Goal: Task Accomplishment & Management: Use online tool/utility

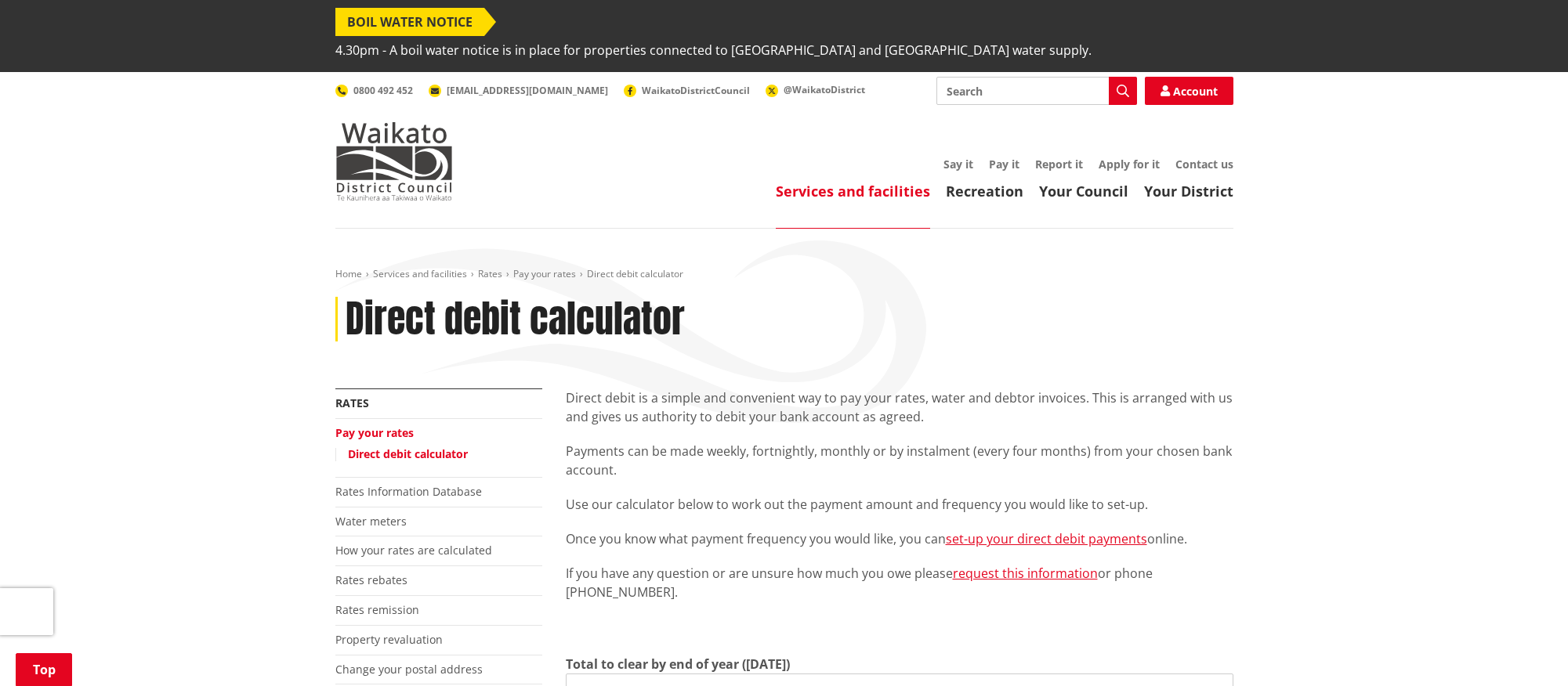
scroll to position [522, 0]
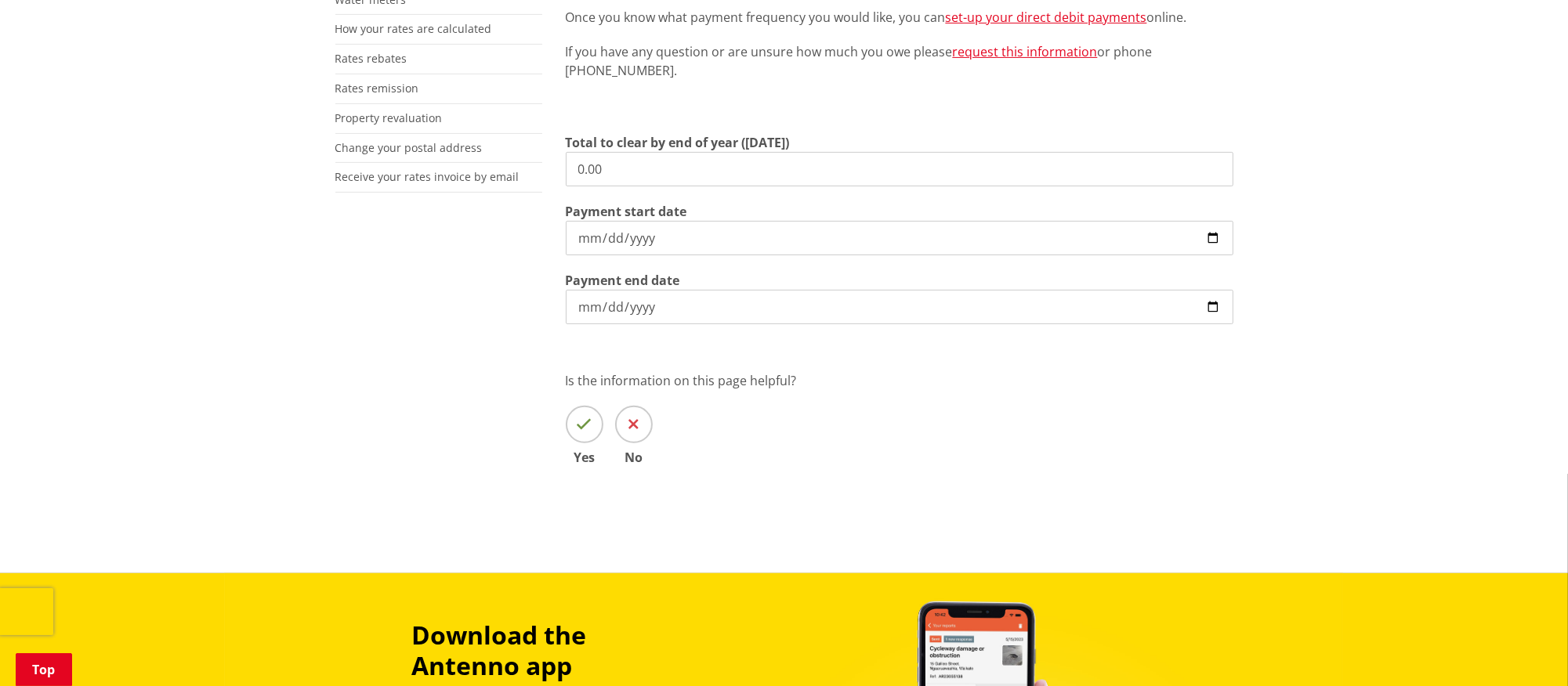
drag, startPoint x: 644, startPoint y: 139, endPoint x: 274, endPoint y: 124, distance: 370.2
click at [274, 124] on div "Home Services and facilities Rates Pay your rates Direct debit calculator Direc…" at bounding box center [784, 140] width 1568 height 867
type input "3"
click at [633, 152] on input "Total to clear by end of year ([DATE])" at bounding box center [900, 169] width 668 height 34
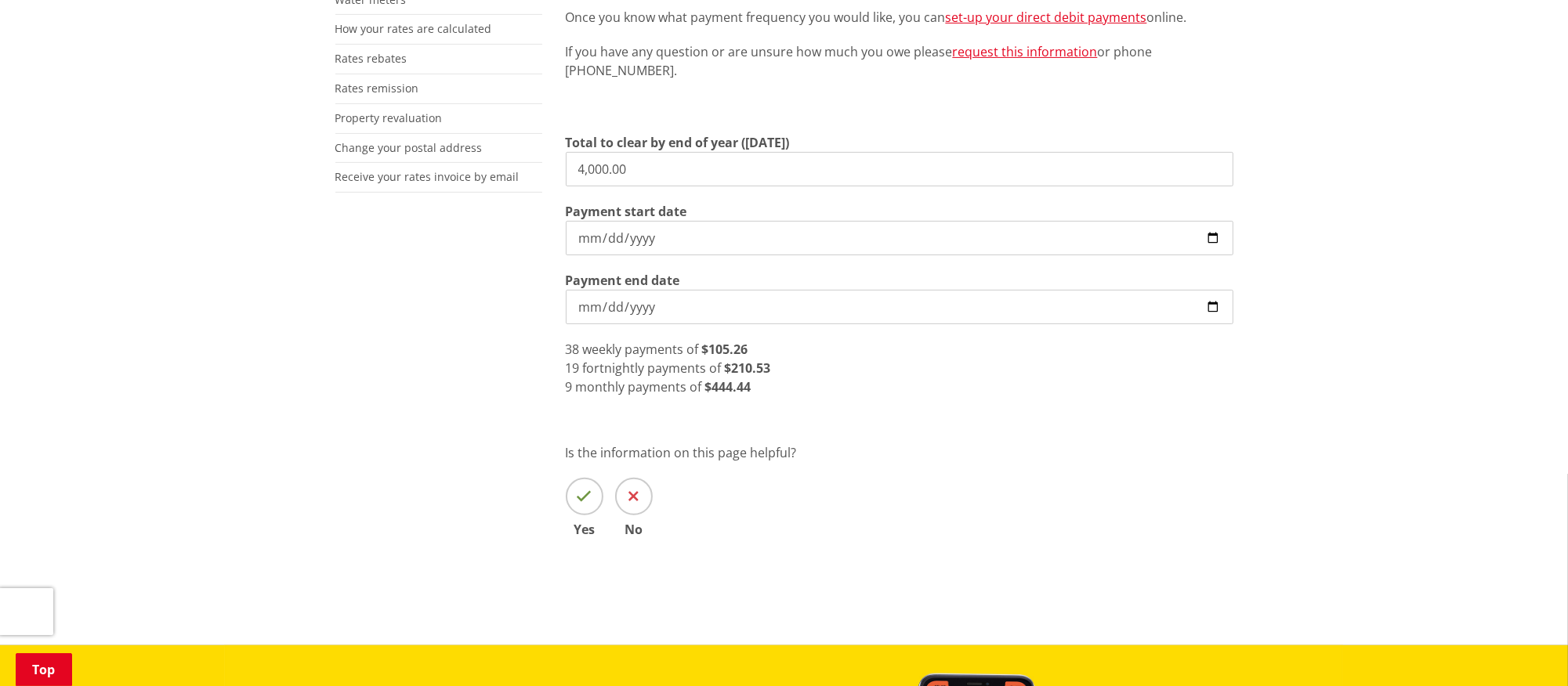
click at [764, 413] on div "Direct debit is a simple and convenient way to pay your rates, water and debtor…" at bounding box center [899, 225] width 691 height 716
drag, startPoint x: 670, startPoint y: 137, endPoint x: 475, endPoint y: 142, distance: 195.2
click at [476, 142] on div "More from this section Rates Pay your rates Direct debit calculator Rates Infor…" at bounding box center [785, 225] width 922 height 716
click at [1290, 433] on div "Home Services and facilities Rates Pay your rates Direct debit calculator Direc…" at bounding box center [784, 176] width 1568 height 939
click at [694, 152] on input "3,660.00" at bounding box center [900, 169] width 668 height 34
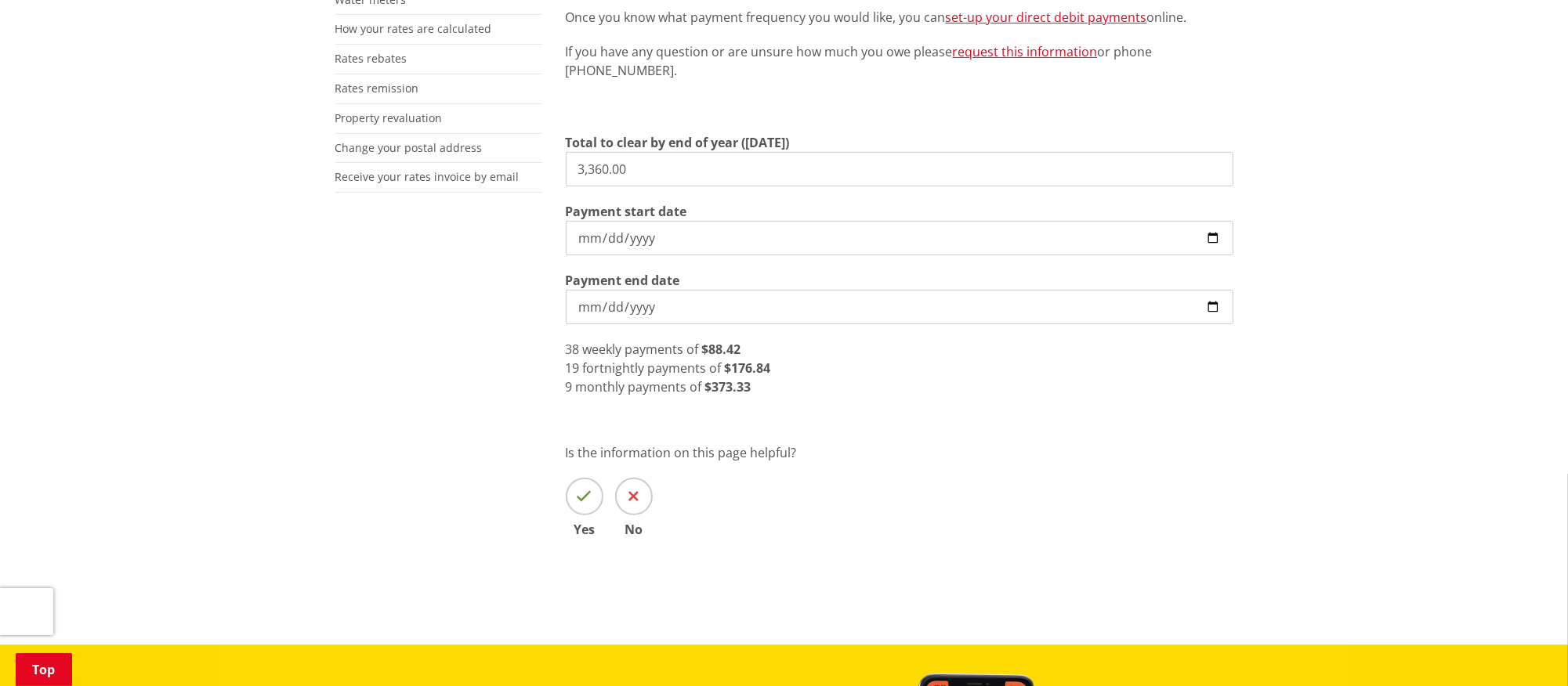
drag, startPoint x: 609, startPoint y: 146, endPoint x: 657, endPoint y: 159, distance: 49.6
click at [613, 152] on input "3,360.00" at bounding box center [900, 169] width 668 height 34
drag, startPoint x: 644, startPoint y: 146, endPoint x: 498, endPoint y: 150, distance: 145.8
click at [499, 150] on div "More from this section Rates Pay your rates Direct debit calculator Rates Infor…" at bounding box center [785, 225] width 922 height 716
click at [611, 152] on input "3,587.00" at bounding box center [900, 169] width 668 height 34
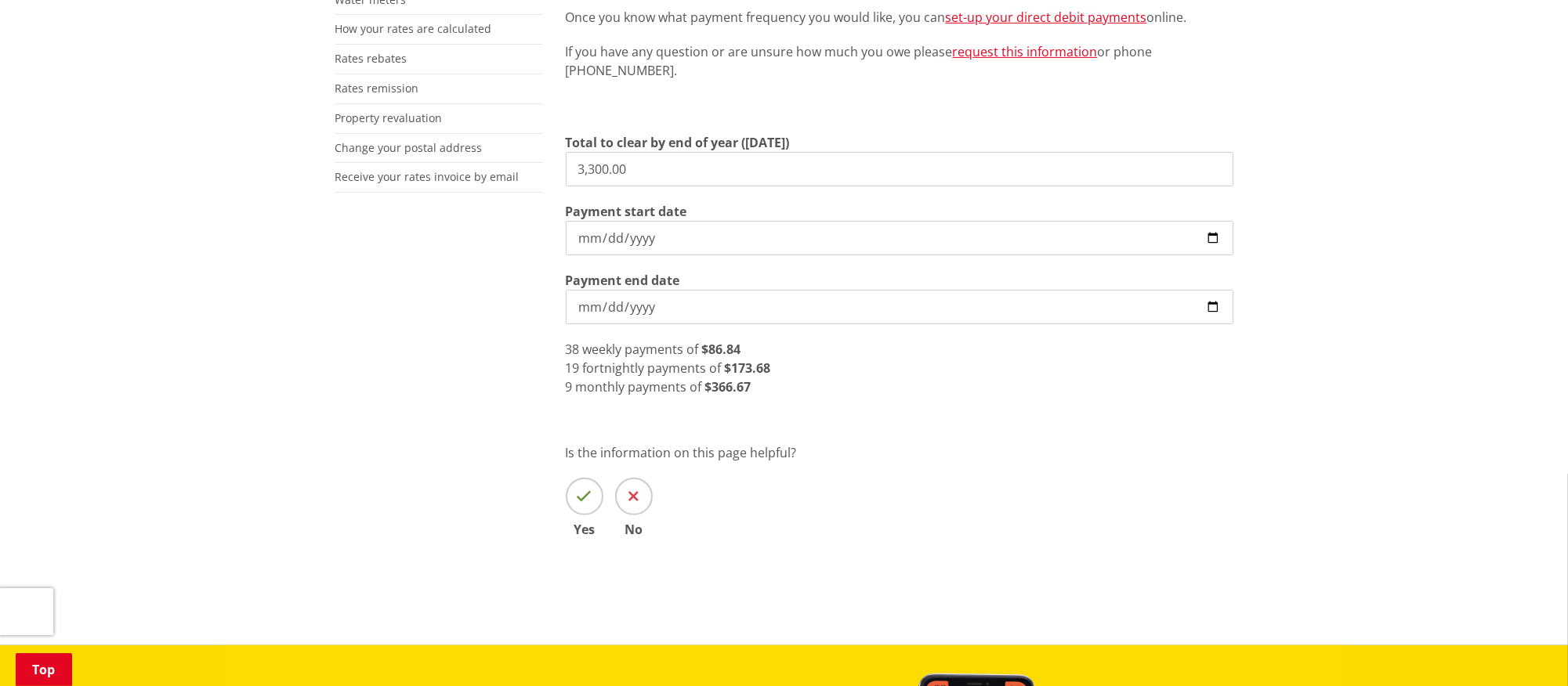
drag, startPoint x: 698, startPoint y: 142, endPoint x: 573, endPoint y: 150, distance: 125.6
click at [573, 152] on input "3,300.00" at bounding box center [900, 169] width 668 height 34
drag, startPoint x: 624, startPoint y: 135, endPoint x: 417, endPoint y: 135, distance: 206.9
click at [417, 135] on div "More from this section Rates Pay your rates Direct debit calculator Rates Infor…" at bounding box center [785, 225] width 922 height 716
type input "2,600.00"
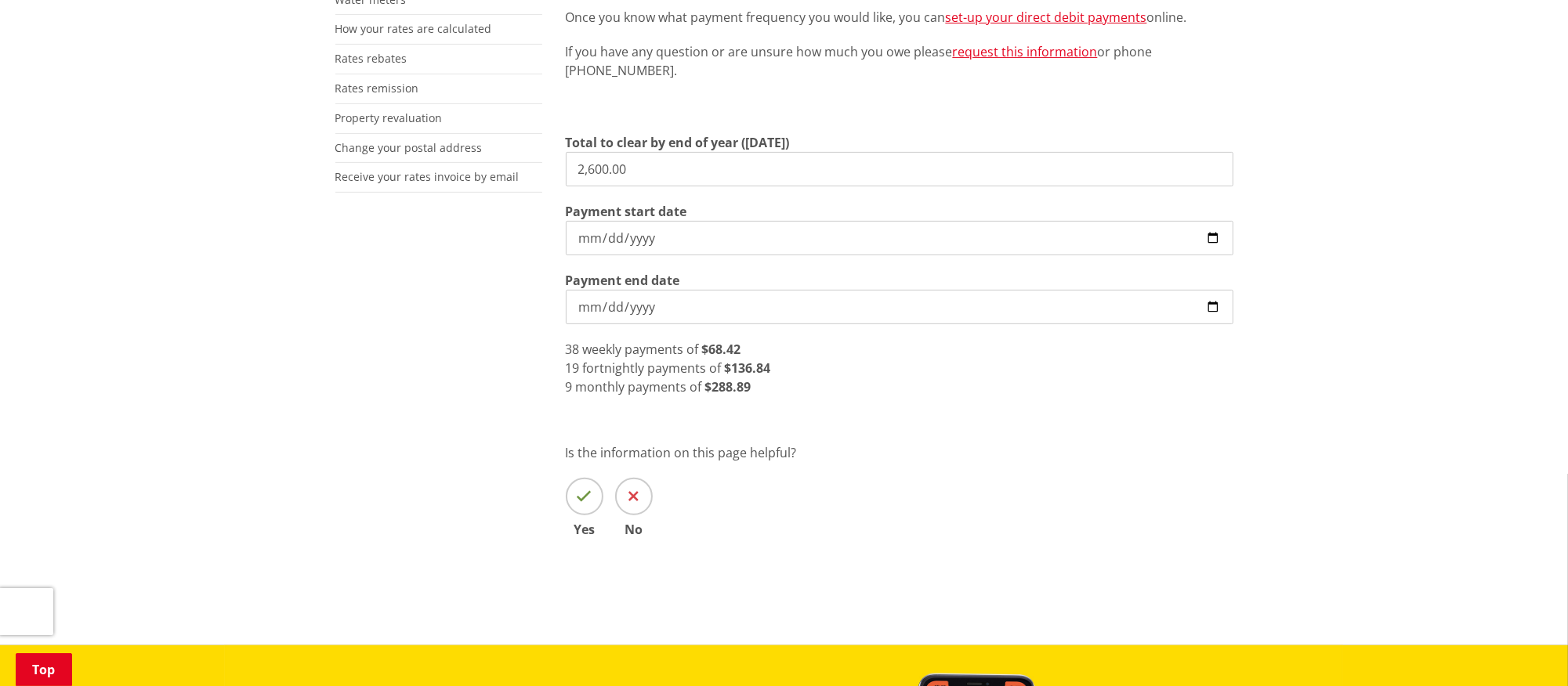
click at [1213, 290] on input "[DATE]" at bounding box center [900, 307] width 668 height 34
type input "[DATE]"
click at [1208, 221] on input "[DATE]" at bounding box center [900, 238] width 668 height 34
type input "[DATE]"
click at [1005, 444] on p "Is the information on this page helpful?" at bounding box center [900, 453] width 668 height 19
